Goal: Task Accomplishment & Management: Use online tool/utility

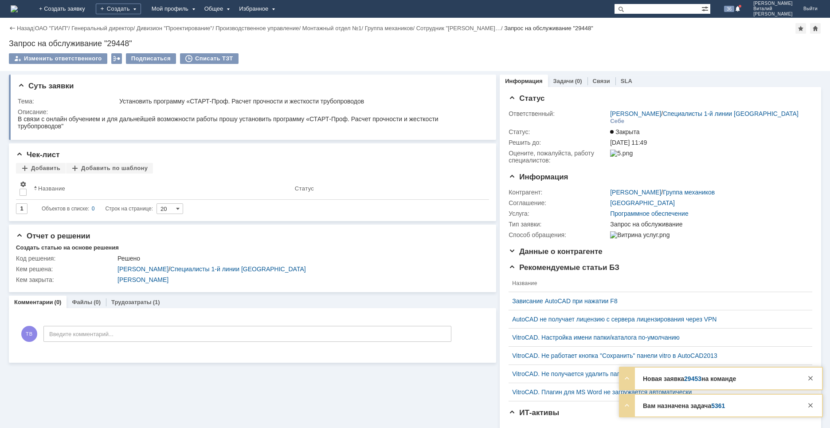
click at [716, 404] on link "5361" at bounding box center [719, 405] width 14 height 7
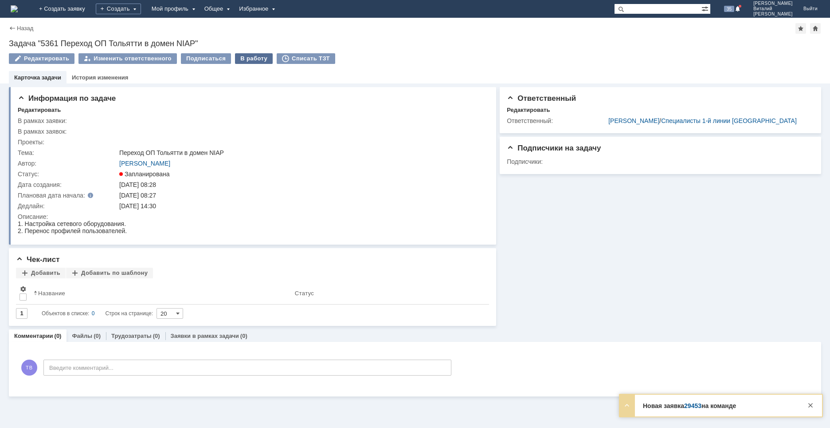
click at [247, 58] on div "В работу" at bounding box center [254, 58] width 38 height 11
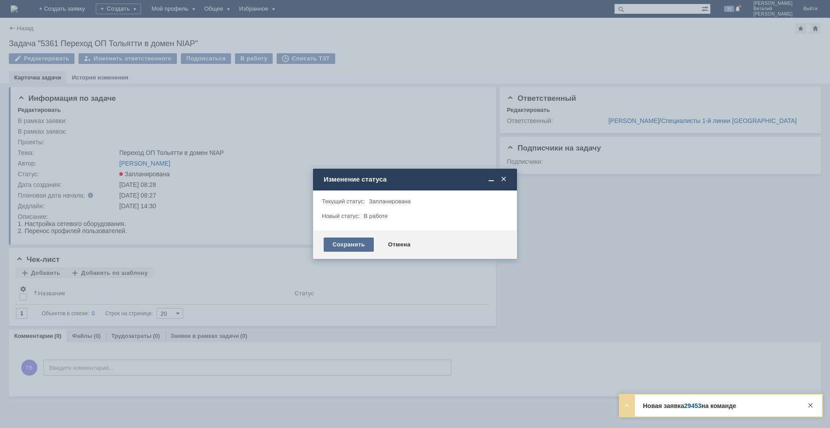
click at [353, 244] on div "Сохранить" at bounding box center [349, 244] width 50 height 14
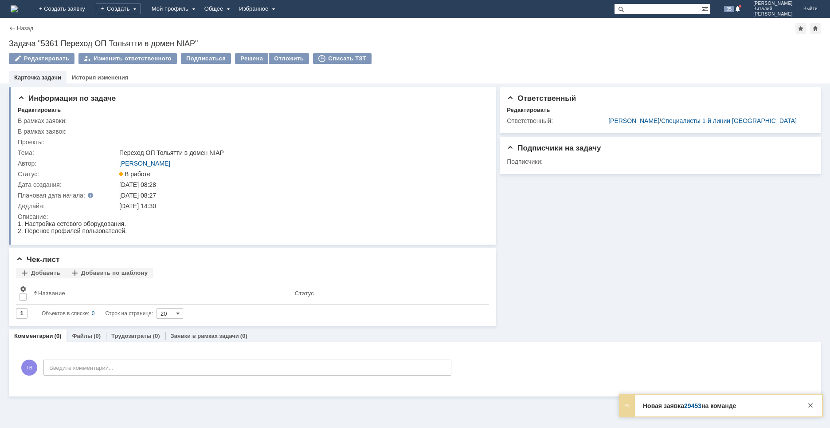
click at [18, 7] on img at bounding box center [14, 8] width 7 height 7
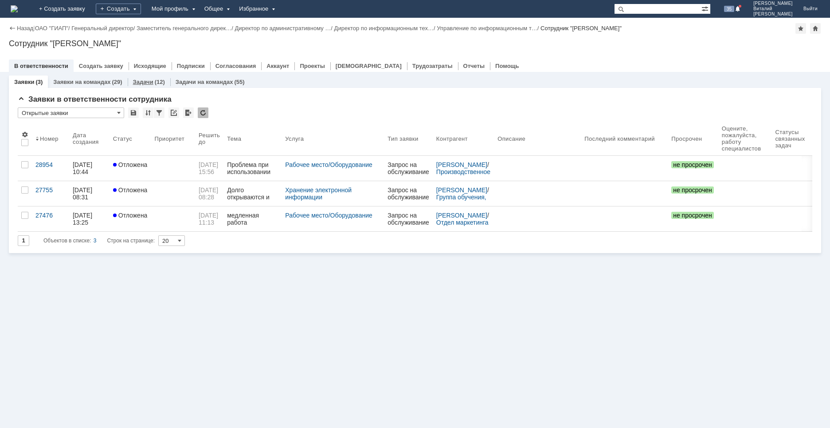
click at [140, 80] on link "Задачи" at bounding box center [143, 82] width 20 height 7
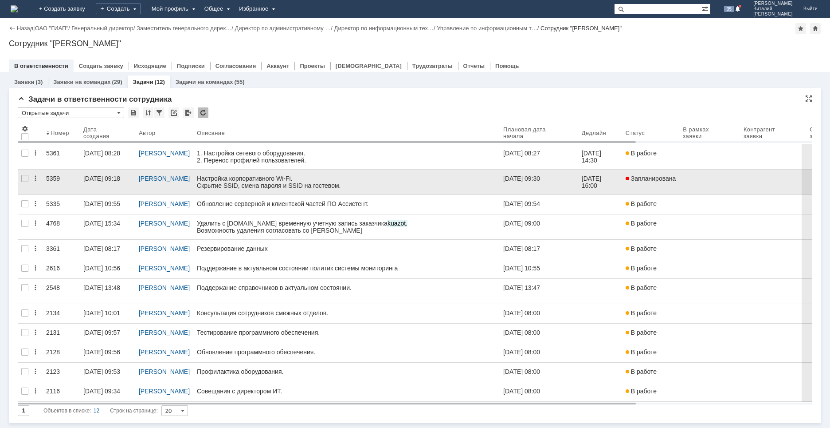
click at [115, 189] on link "16.09.2025 09:18" at bounding box center [107, 181] width 55 height 25
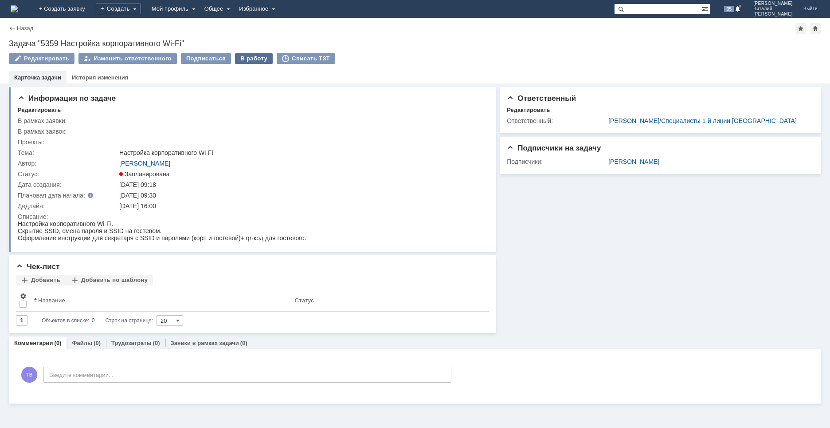
click at [246, 57] on div "В работу" at bounding box center [254, 58] width 38 height 11
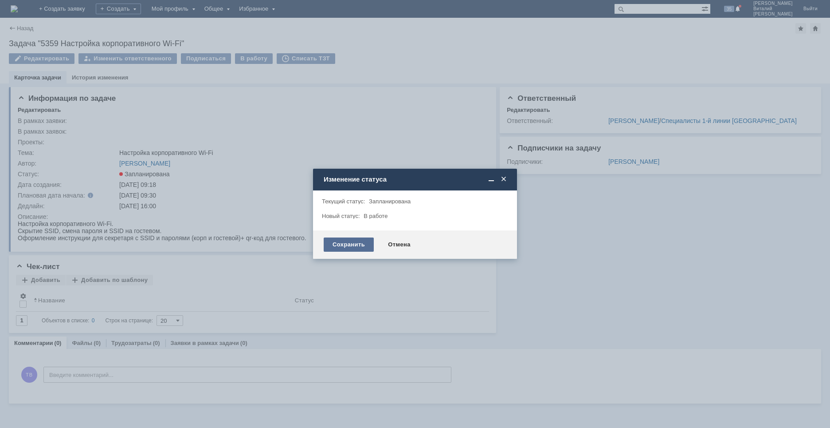
click at [358, 244] on div "Сохранить" at bounding box center [349, 244] width 50 height 14
